Goal: Task Accomplishment & Management: Complete application form

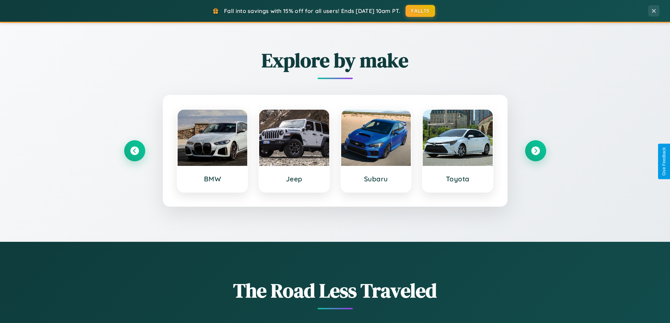
scroll to position [1353, 0]
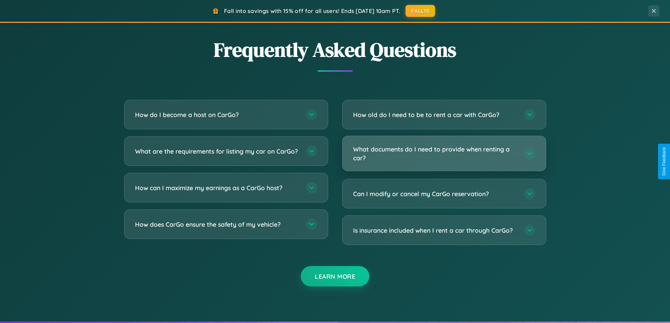
click at [444, 153] on h3 "What documents do I need to provide when renting a car?" at bounding box center [435, 153] width 164 height 17
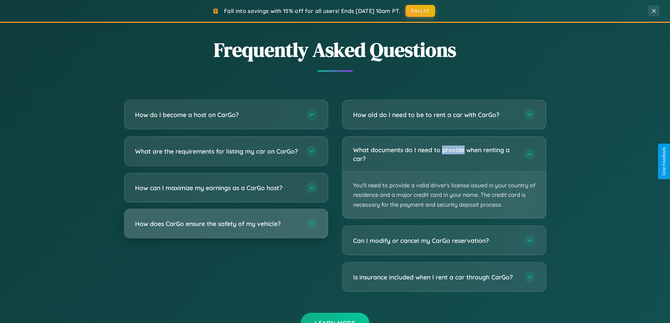
click at [226, 228] on h3 "How does CarGo ensure the safety of my vehicle?" at bounding box center [217, 223] width 164 height 9
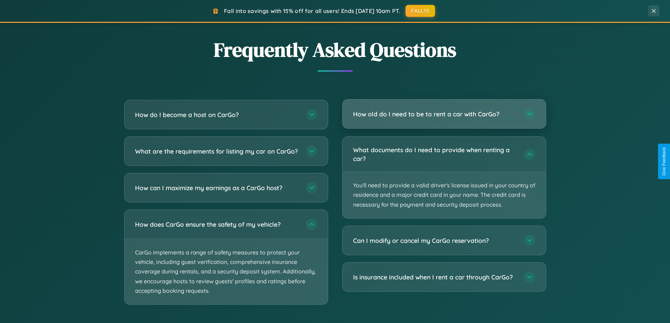
click at [444, 114] on h3 "How old do I need to be to rent a car with CarGo?" at bounding box center [435, 114] width 164 height 9
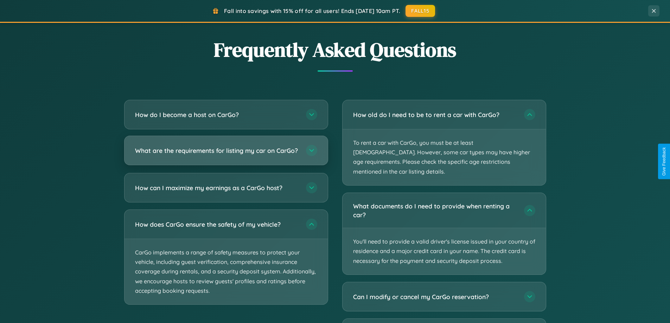
click at [226, 154] on h3 "What are the requirements for listing my car on CarGo?" at bounding box center [217, 150] width 164 height 9
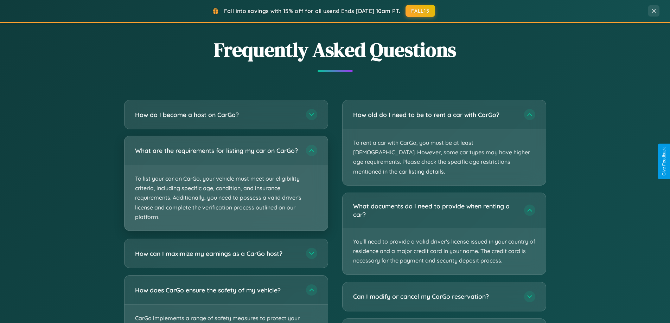
click at [226, 186] on p "To list your car on CarGo, your vehicle must meet our eligibility criteria, inc…" at bounding box center [225, 197] width 203 height 65
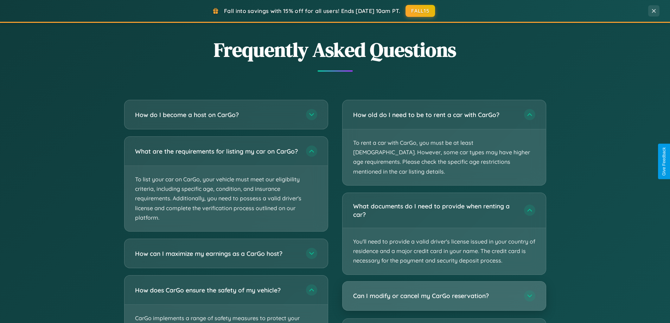
click at [444, 291] on h3 "Can I modify or cancel my CarGo reservation?" at bounding box center [435, 295] width 164 height 9
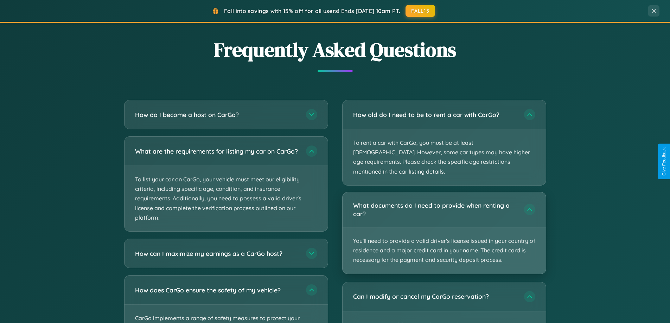
click at [444, 227] on p "You'll need to provide a valid driver's license issued in your country of resid…" at bounding box center [443, 250] width 203 height 46
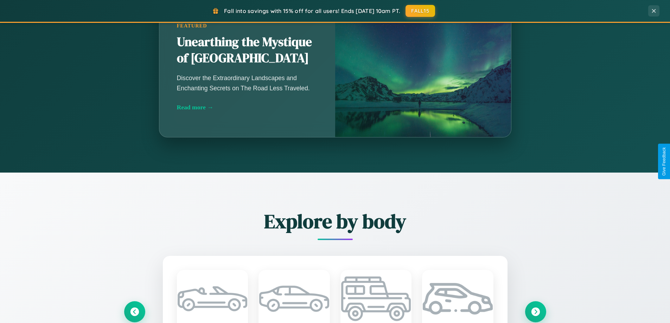
scroll to position [619, 0]
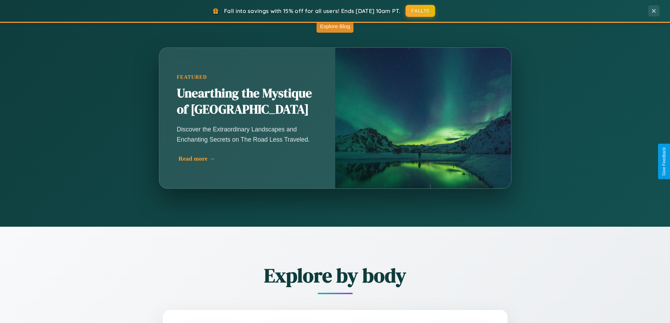
click at [249, 159] on div "Read more →" at bounding box center [249, 158] width 141 height 7
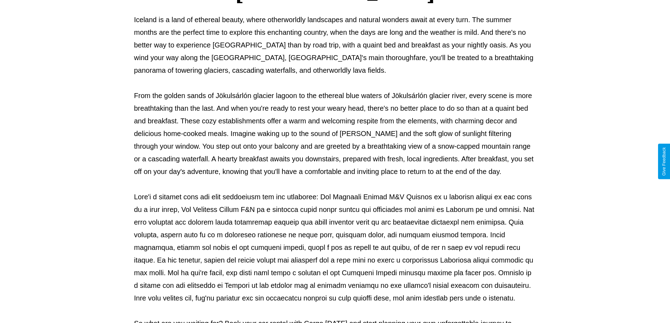
scroll to position [227, 0]
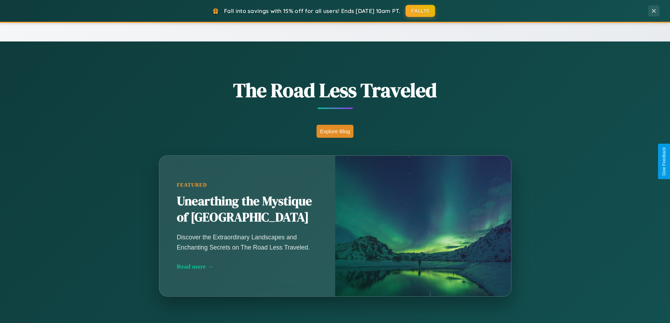
scroll to position [152, 0]
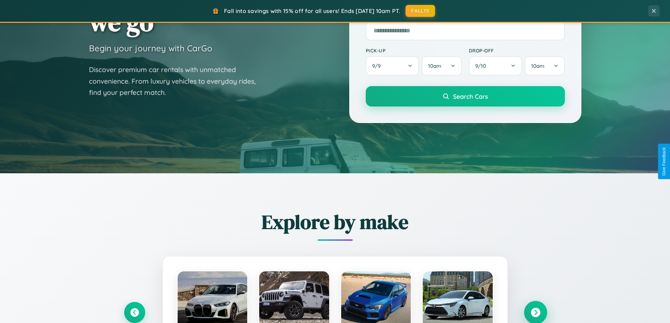
click at [535, 313] on icon at bounding box center [535, 312] width 9 height 9
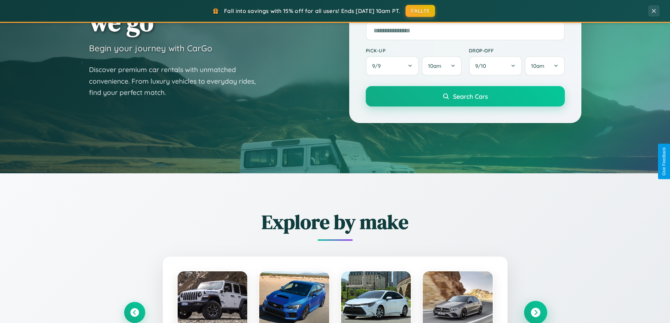
click at [535, 312] on icon at bounding box center [535, 312] width 9 height 9
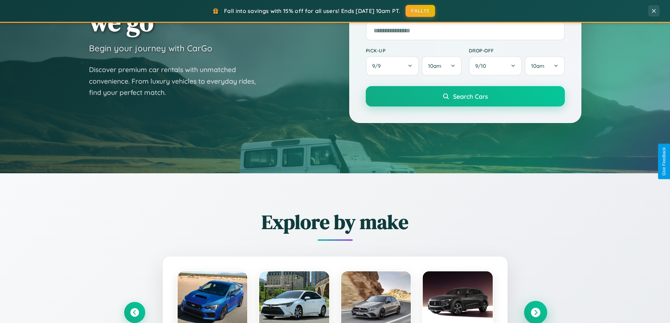
click at [535, 312] on icon at bounding box center [535, 312] width 9 height 9
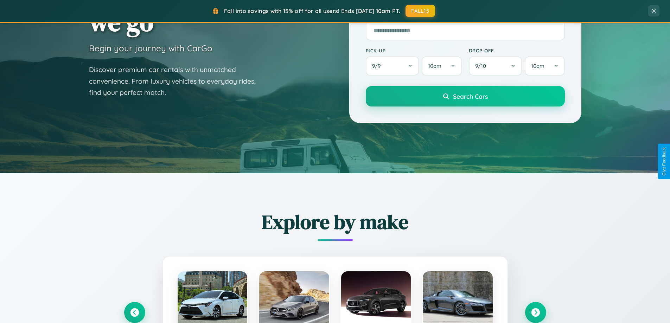
scroll to position [0, 0]
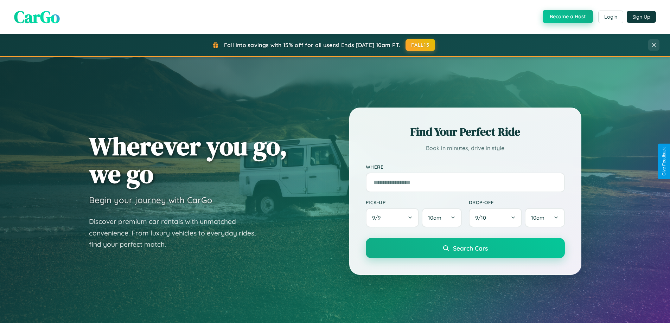
click at [567, 17] on button "Become a Host" at bounding box center [567, 16] width 50 height 13
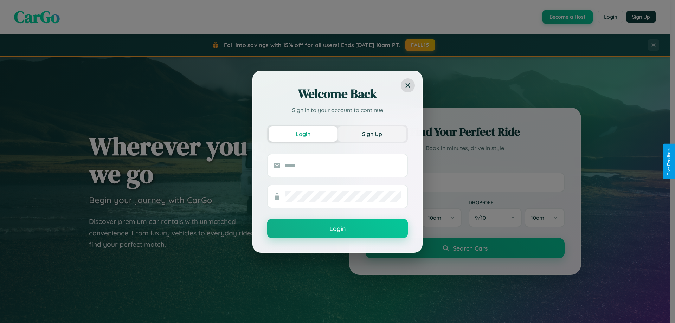
click at [372, 134] on button "Sign Up" at bounding box center [371, 133] width 69 height 15
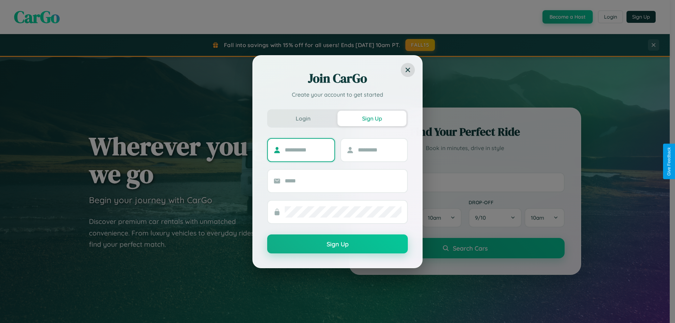
click at [307, 150] on input "text" at bounding box center [307, 149] width 44 height 11
type input "******"
click at [379, 150] on input "text" at bounding box center [380, 149] width 44 height 11
type input "******"
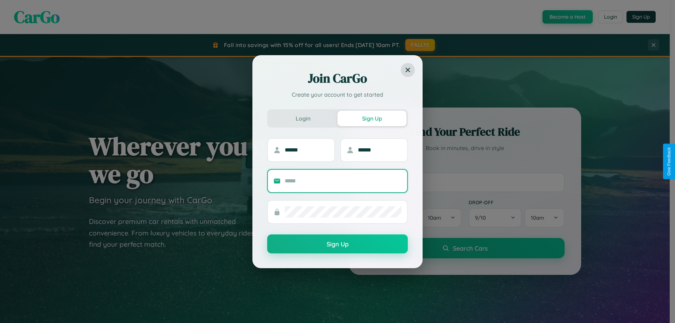
click at [343, 181] on input "text" at bounding box center [343, 180] width 117 height 11
type input "**********"
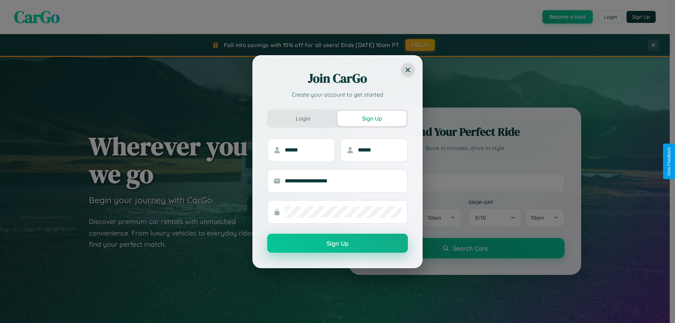
click at [337, 244] on button "Sign Up" at bounding box center [337, 243] width 141 height 19
